Goal: Information Seeking & Learning: Learn about a topic

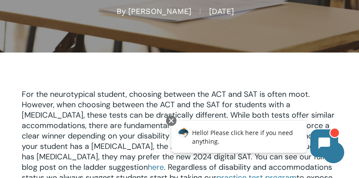
scroll to position [156, 0]
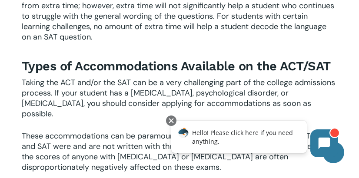
scroll to position [834, 0]
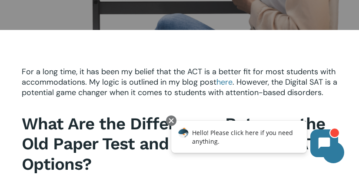
scroll to position [161, 0]
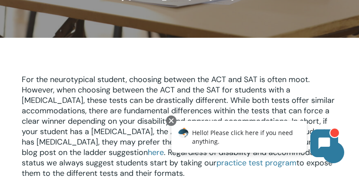
scroll to position [171, 0]
